Goal: Book appointment/travel/reservation

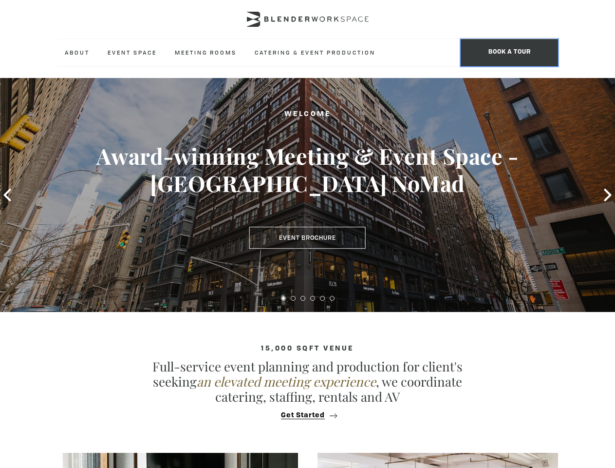
click at [509, 53] on span "BOOK A TOUR" at bounding box center [509, 52] width 97 height 27
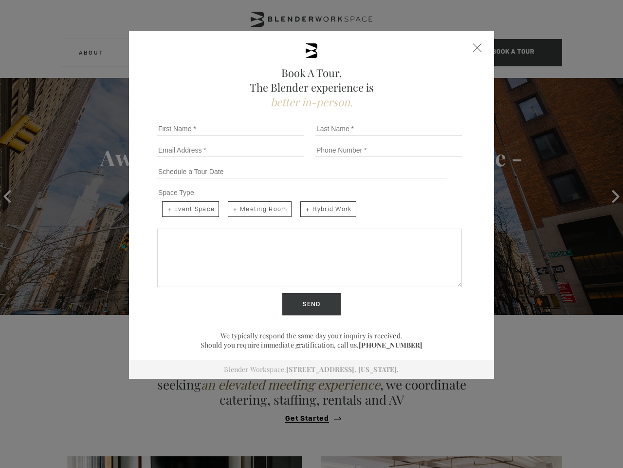
click at [7, 195] on div "Book A Tour. The Blender experience is better in-person. Team Size 1 2 3 4 5 6 …" at bounding box center [311, 234] width 623 height 468
click at [608, 195] on div "Book A Tour. The Blender experience is better in-person. Team Size 1 2 3 4 5 6 …" at bounding box center [311, 234] width 623 height 468
click at [283, 298] on input "Send" at bounding box center [311, 304] width 58 height 22
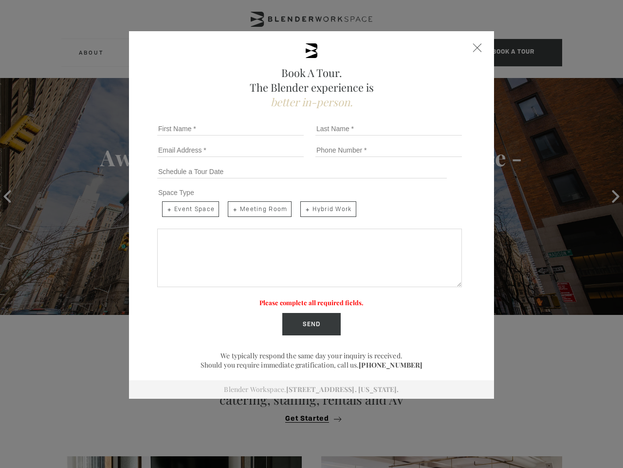
click at [293, 298] on label "Please complete all required fields." at bounding box center [312, 302] width 104 height 8
click at [303, 298] on label "Please complete all required fields." at bounding box center [312, 302] width 104 height 8
click at [313, 298] on label "Please complete all required fields." at bounding box center [312, 302] width 104 height 8
click at [322, 298] on label "Please complete all required fields." at bounding box center [312, 302] width 104 height 8
click at [332, 298] on label "Please complete all required fields." at bounding box center [312, 302] width 104 height 8
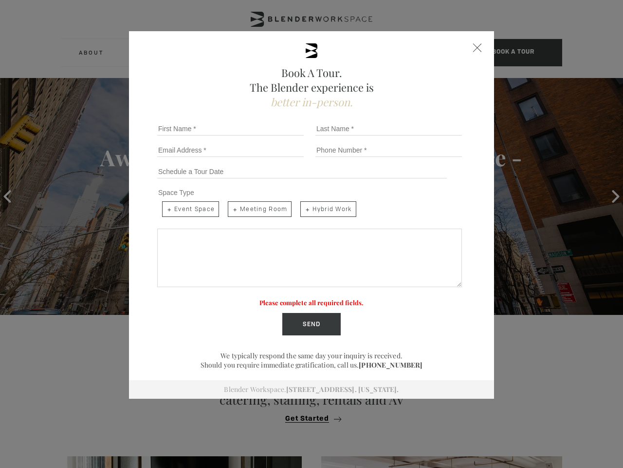
click at [307, 415] on div "Book A Tour. The Blender experience is better in-person. Team Size 1 2 3 4 5 6 …" at bounding box center [311, 234] width 623 height 468
